Goal: Task Accomplishment & Management: Manage account settings

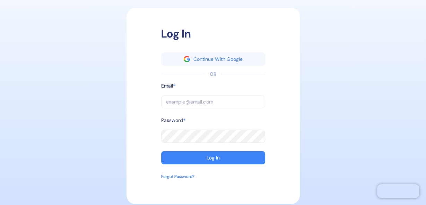
click at [193, 101] on input "text" at bounding box center [213, 101] width 104 height 13
type input "[PERSON_NAME][EMAIL_ADDRESS][DOMAIN_NAME]"
click at [78, 67] on div "Log In Continue With Google OR Email * [PERSON_NAME][EMAIL_ADDRESS][DOMAIN_NAME…" at bounding box center [212, 102] width 419 height 198
click at [221, 158] on button "Log In" at bounding box center [213, 157] width 104 height 13
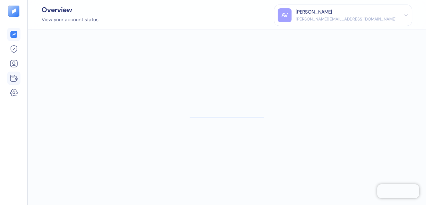
click at [15, 78] on icon at bounding box center [14, 78] width 8 height 8
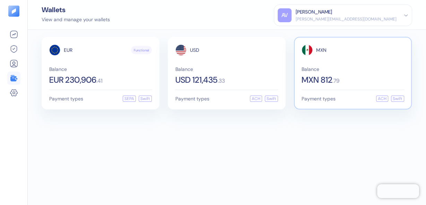
click at [316, 79] on span "MXN 812" at bounding box center [317, 80] width 31 height 8
